Goal: Task Accomplishment & Management: Manage account settings

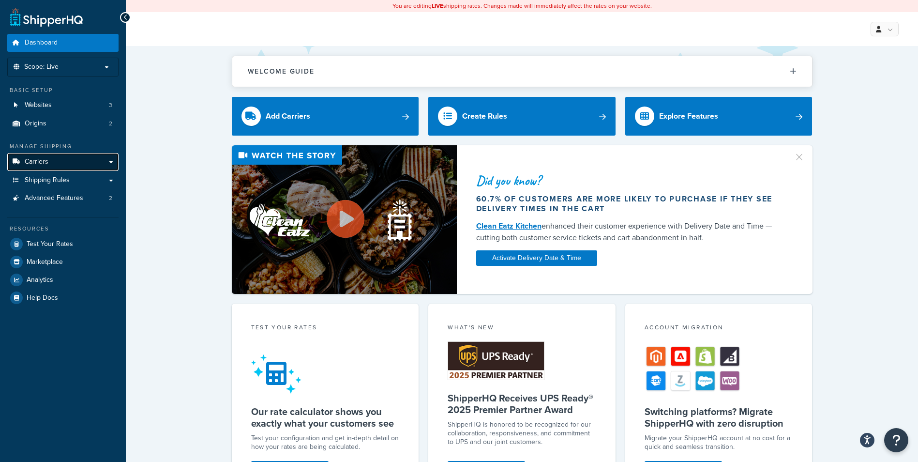
click at [47, 160] on span "Carriers" at bounding box center [37, 162] width 24 height 8
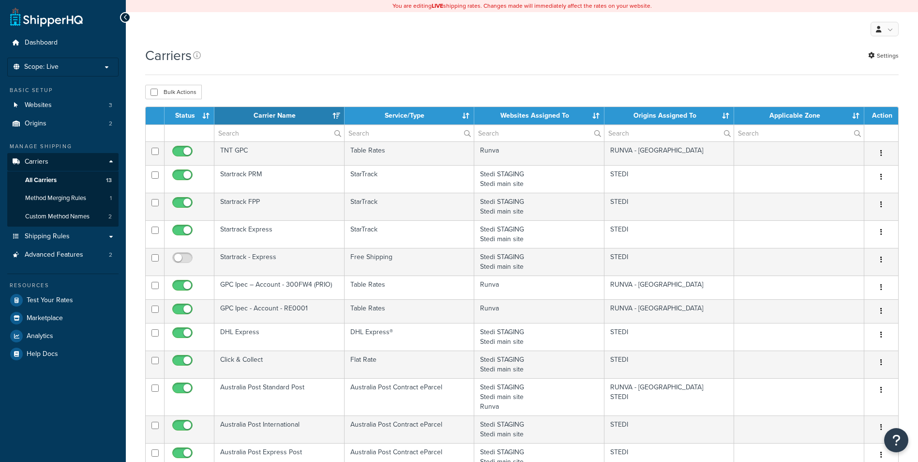
select select "15"
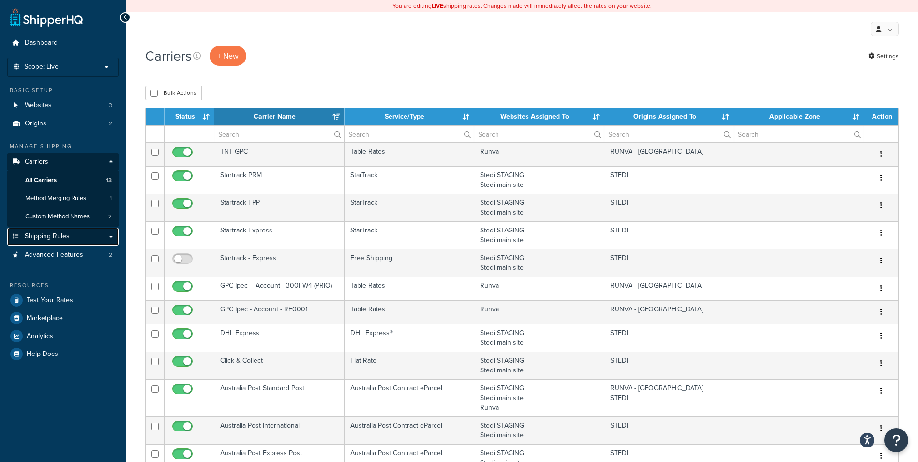
click at [90, 236] on link "Shipping Rules" at bounding box center [62, 237] width 111 height 18
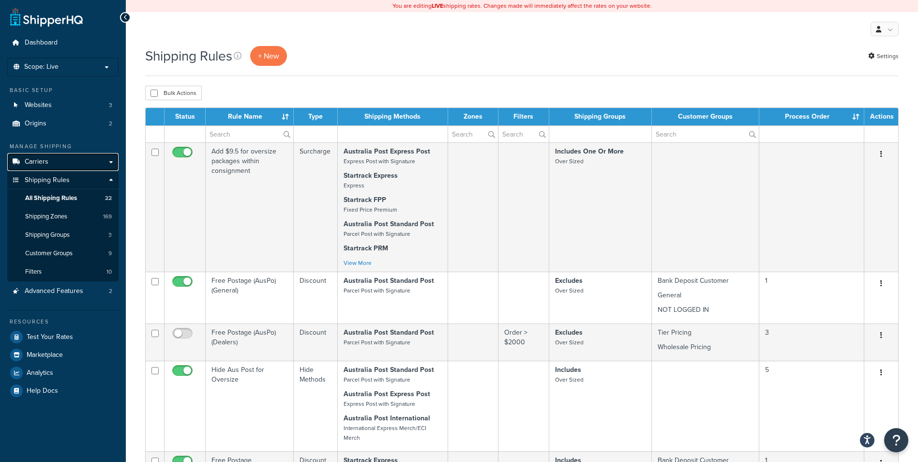
click at [78, 159] on link "Carriers" at bounding box center [62, 162] width 111 height 18
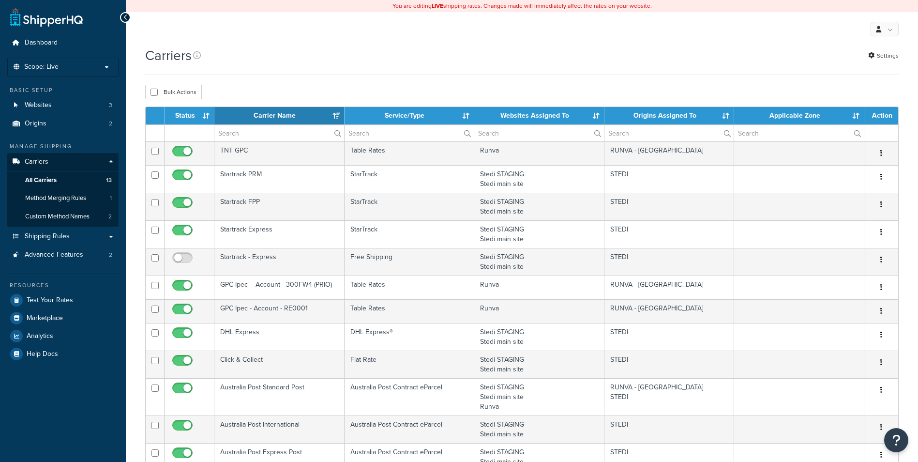
select select "15"
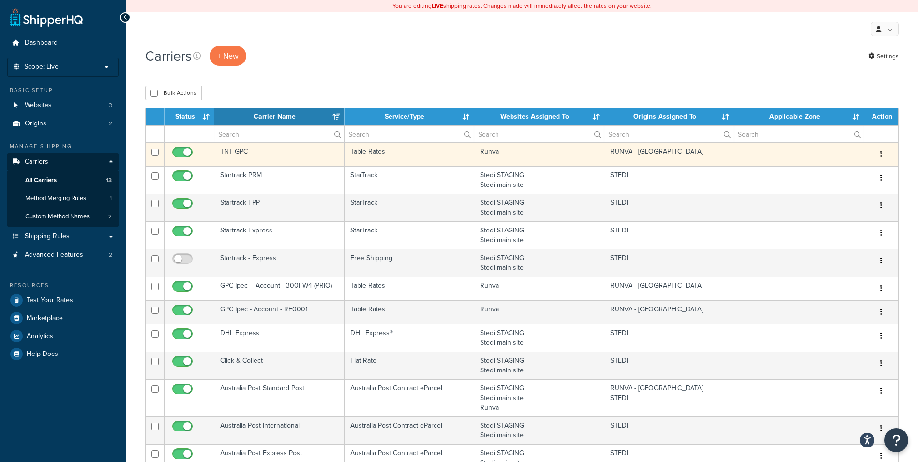
click at [883, 155] on button "button" at bounding box center [882, 154] width 14 height 15
click at [834, 174] on link "Edit" at bounding box center [842, 174] width 76 height 20
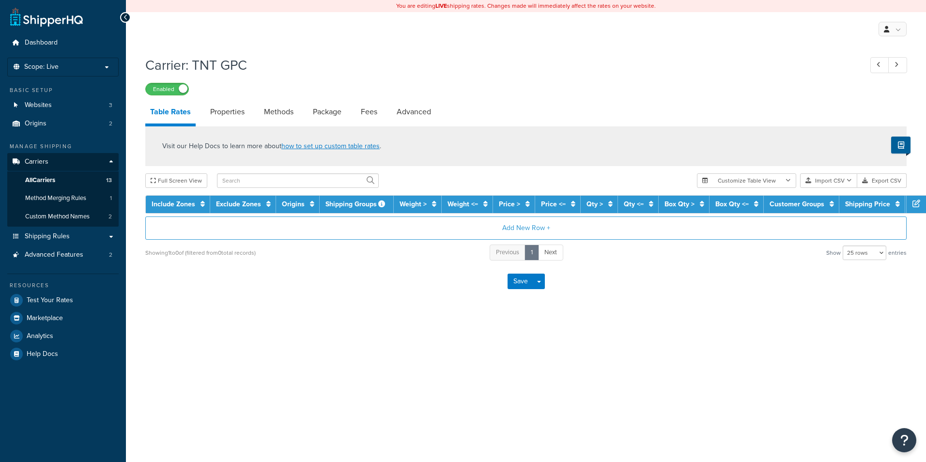
select select "25"
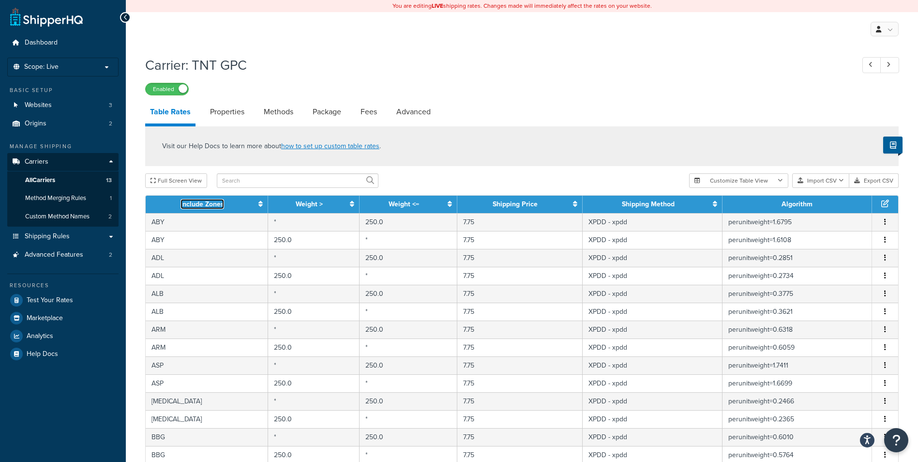
click at [261, 205] on icon at bounding box center [261, 203] width 4 height 7
click at [261, 205] on icon at bounding box center [259, 203] width 8 height 7
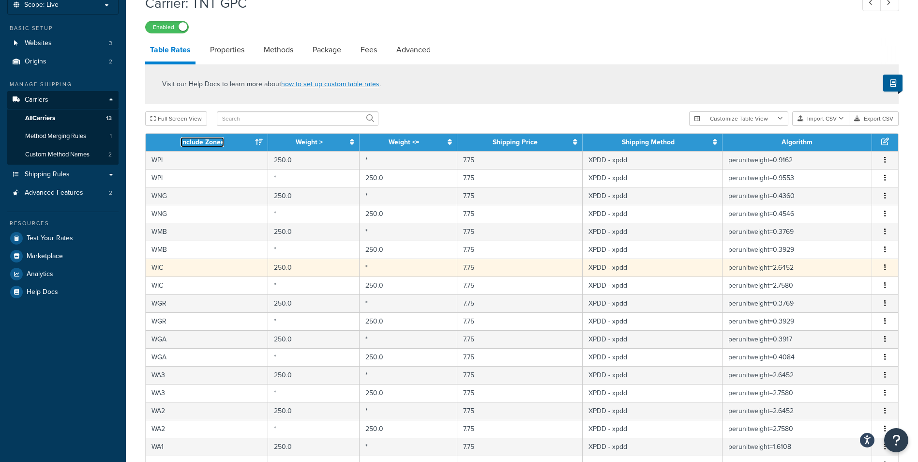
scroll to position [48, 0]
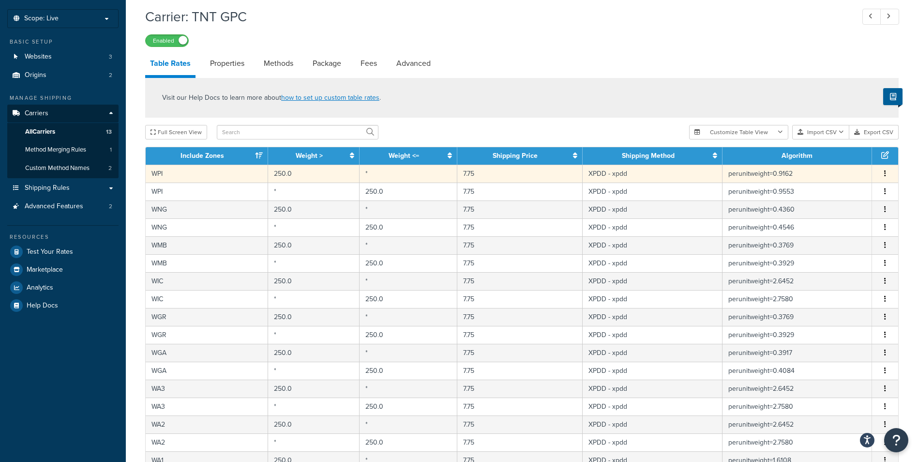
click at [884, 173] on icon "button" at bounding box center [885, 173] width 2 height 7
click at [223, 61] on link "Properties" at bounding box center [227, 63] width 44 height 23
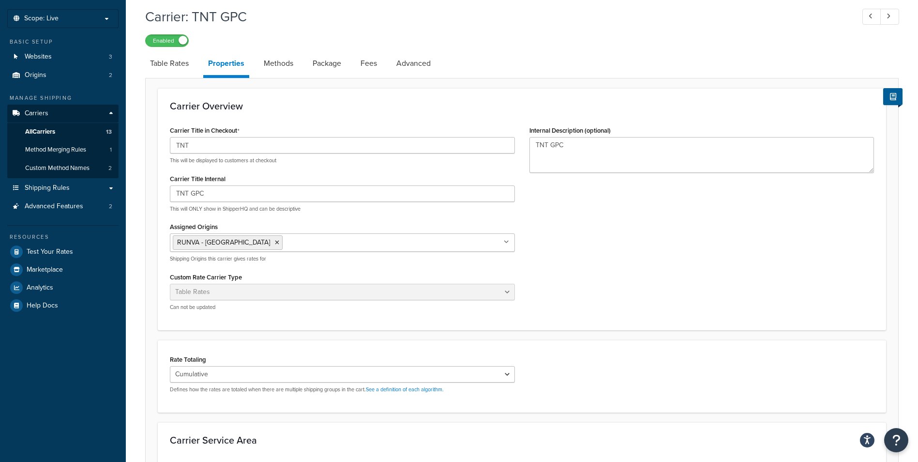
scroll to position [97, 0]
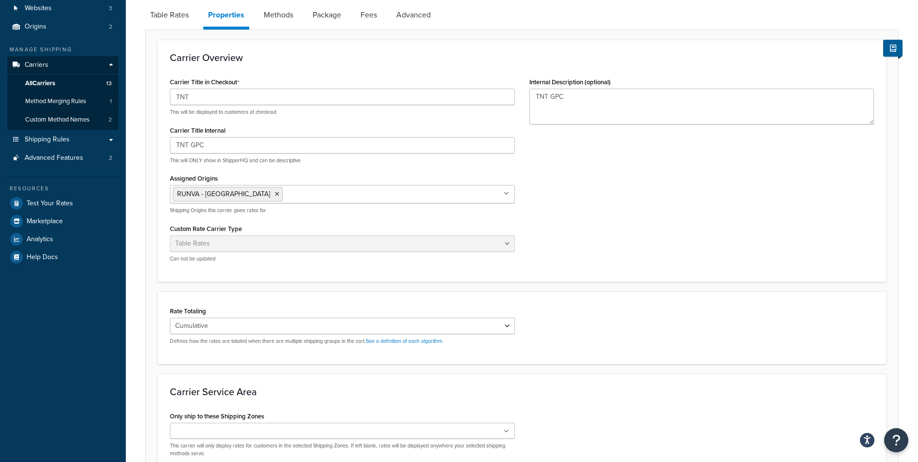
click at [507, 196] on icon at bounding box center [506, 194] width 5 height 6
click at [504, 321] on select "Cumulative Highest Per Item Per SKU" at bounding box center [342, 326] width 345 height 16
click at [637, 263] on div "Carrier Title in Checkout TNT This will be displayed to customers at checkout C…" at bounding box center [522, 172] width 719 height 195
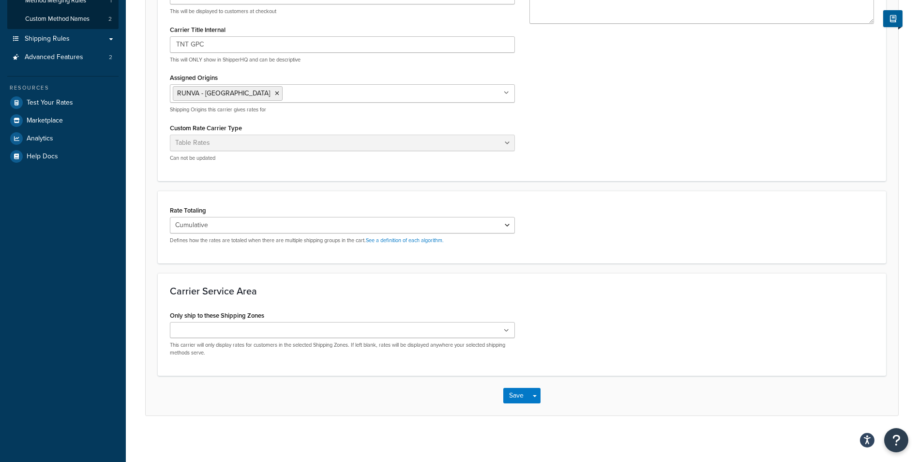
scroll to position [200, 0]
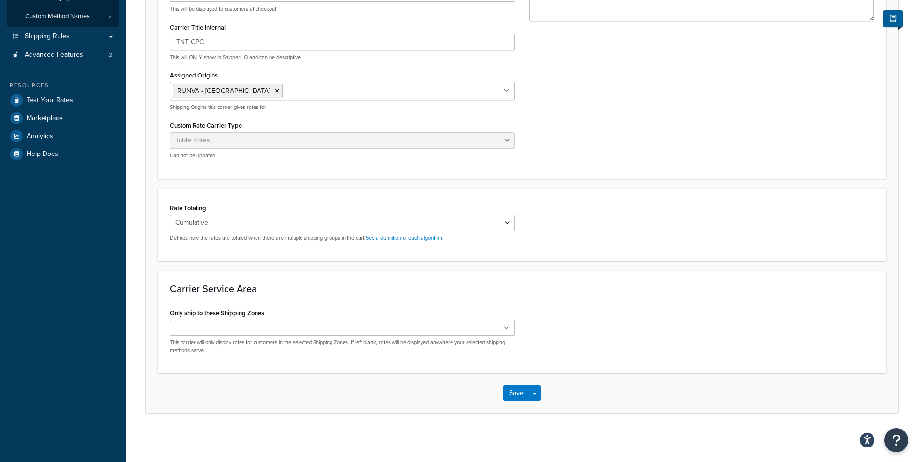
click at [506, 326] on icon at bounding box center [506, 328] width 5 height 6
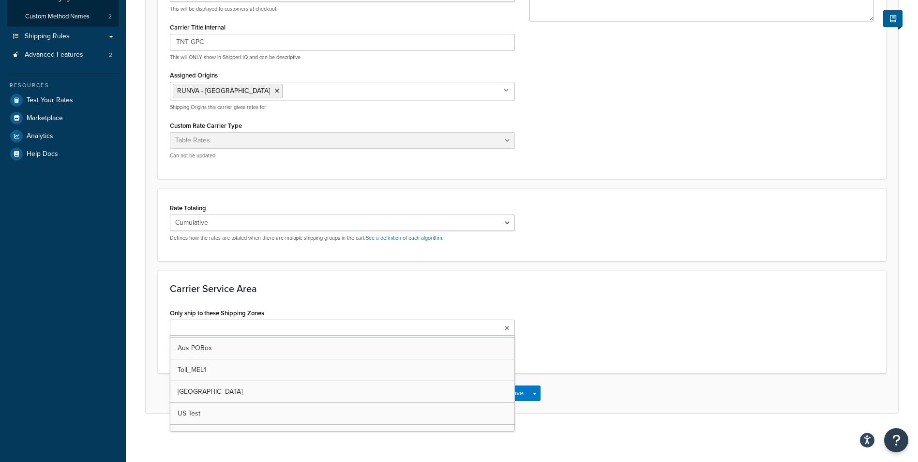
scroll to position [145, 0]
click at [588, 303] on div "Carrier Service Area Only ship to these Shipping Zones Australia Store Pickup Z…" at bounding box center [522, 322] width 729 height 103
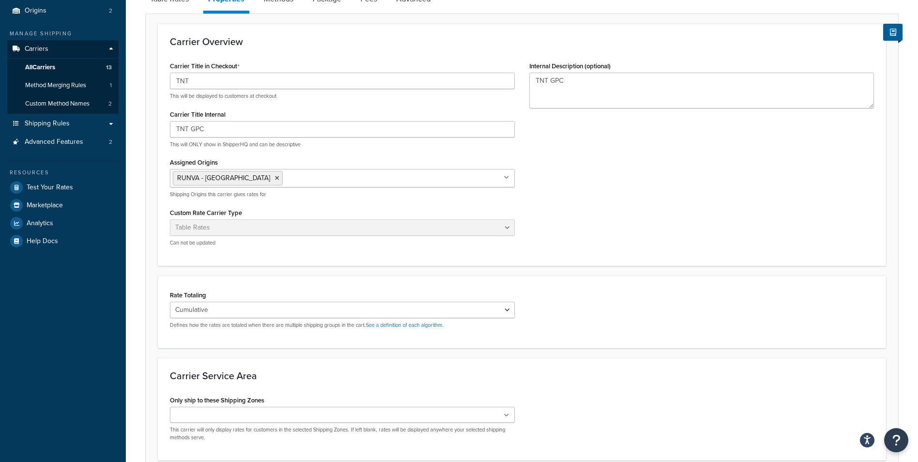
scroll to position [0, 0]
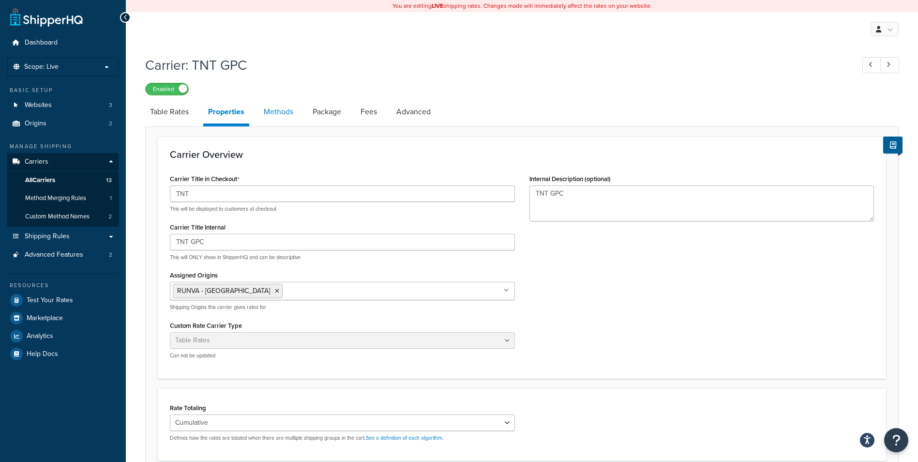
click at [285, 118] on link "Methods" at bounding box center [278, 111] width 39 height 23
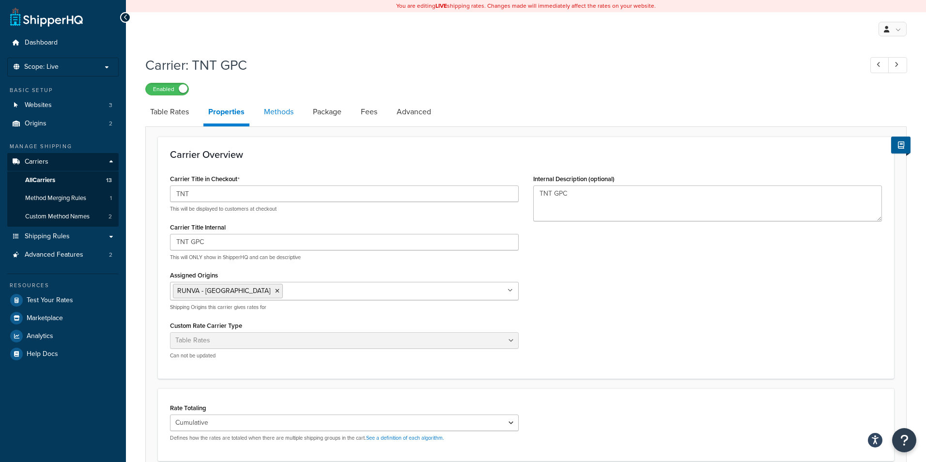
select select "25"
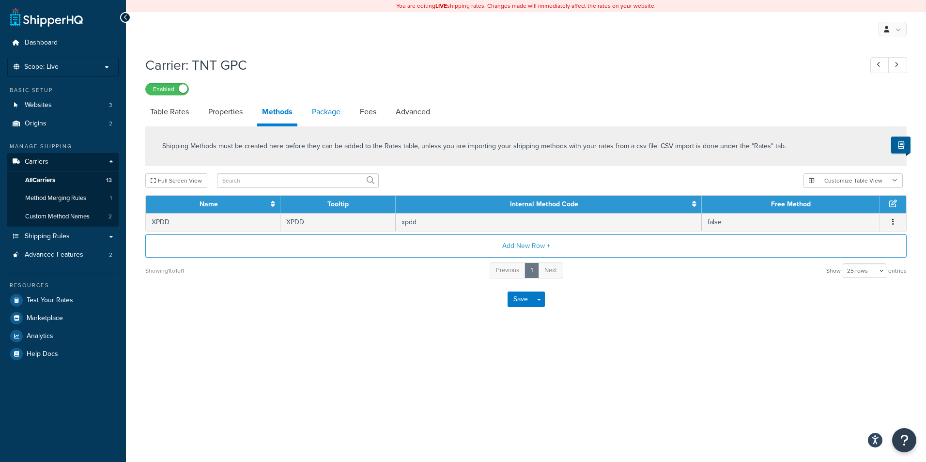
click at [322, 117] on link "Package" at bounding box center [326, 111] width 38 height 23
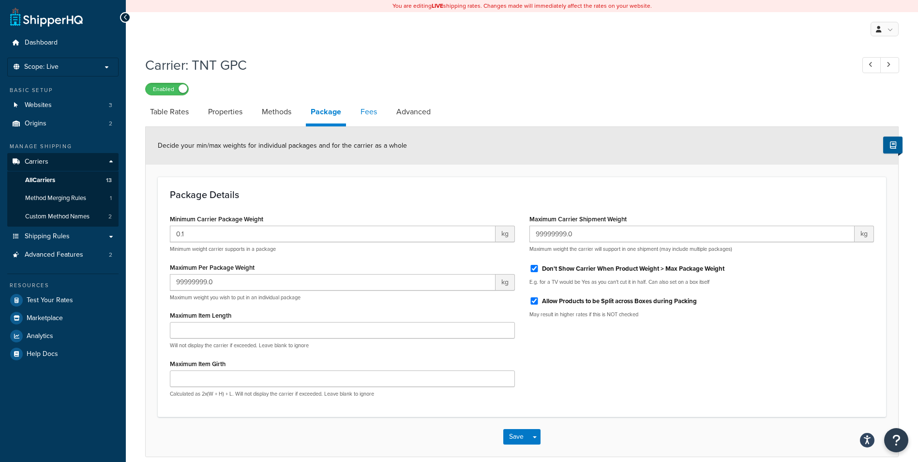
click at [372, 109] on link "Fees" at bounding box center [369, 111] width 26 height 23
select select "AFTER"
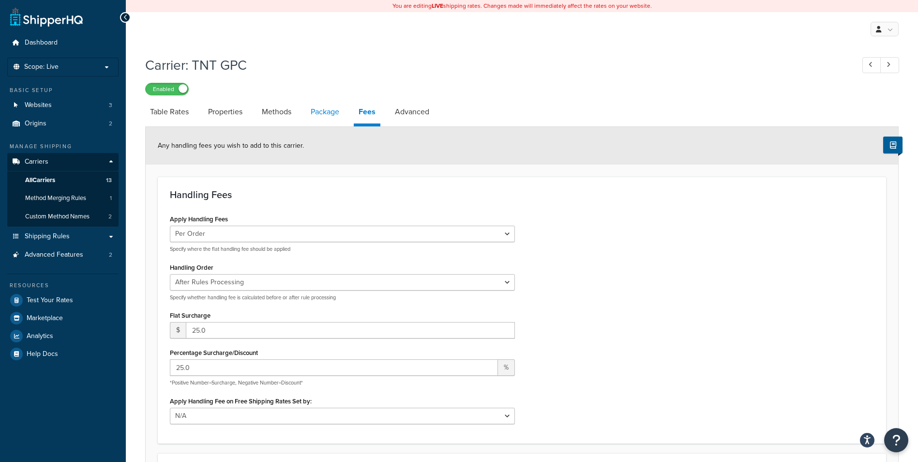
click at [335, 114] on link "Package" at bounding box center [325, 111] width 38 height 23
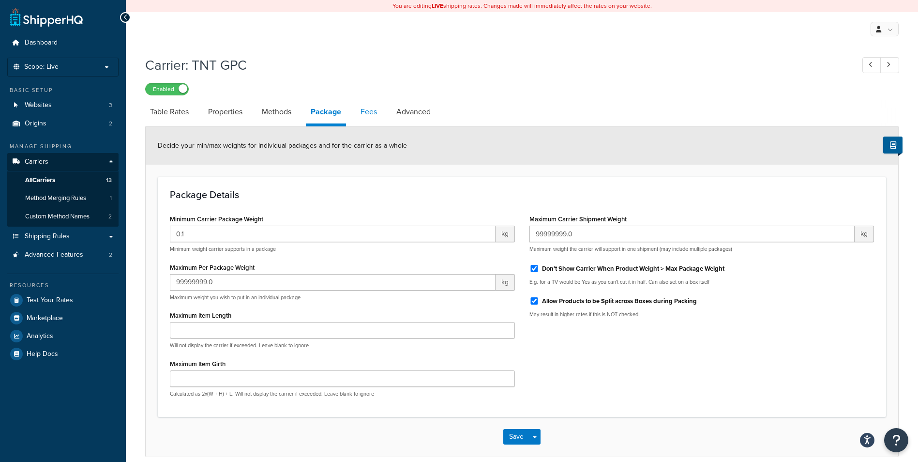
click at [368, 113] on link "Fees" at bounding box center [369, 111] width 26 height 23
select select "AFTER"
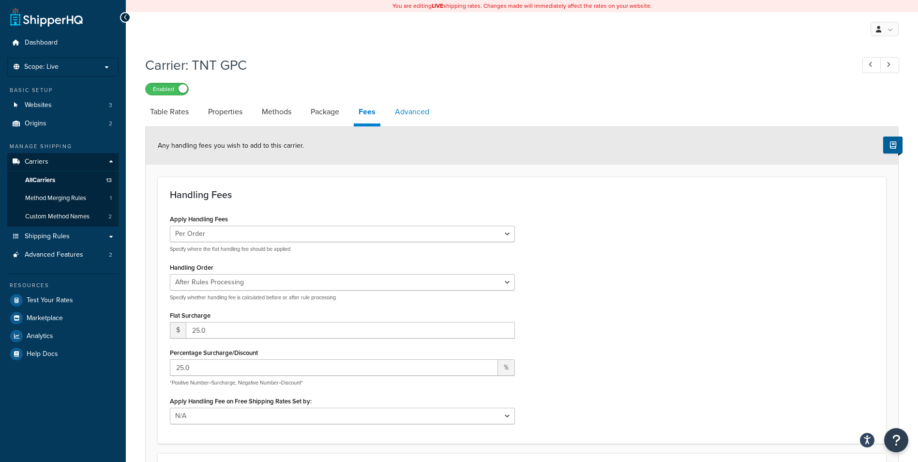
click at [429, 116] on link "Advanced" at bounding box center [412, 111] width 44 height 23
select select "false"
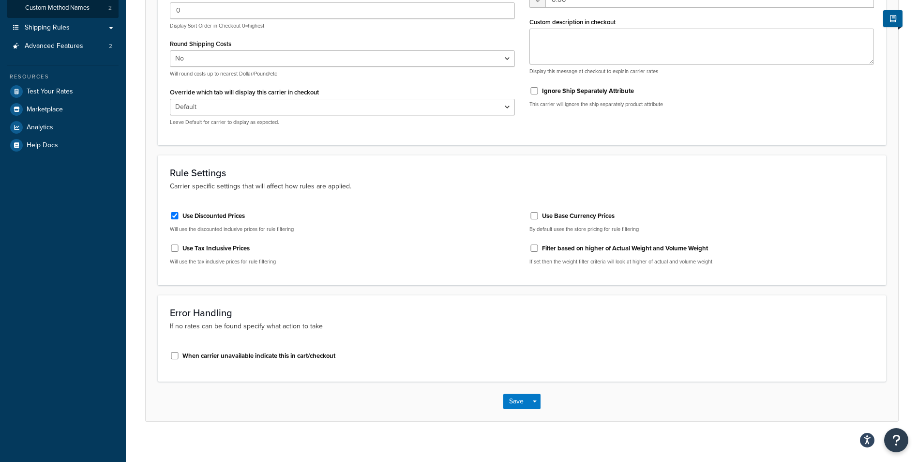
scroll to position [217, 0]
